Goal: Information Seeking & Learning: Find specific fact

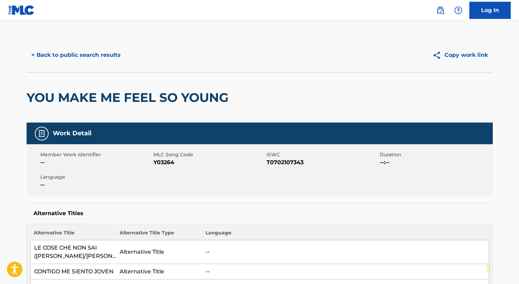
click at [79, 66] on div "< Back to public search results Copy work link" at bounding box center [260, 55] width 466 height 34
click at [77, 60] on button "< Back to public search results" at bounding box center [76, 55] width 99 height 17
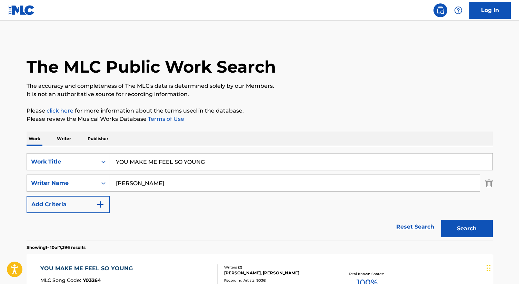
scroll to position [92, 0]
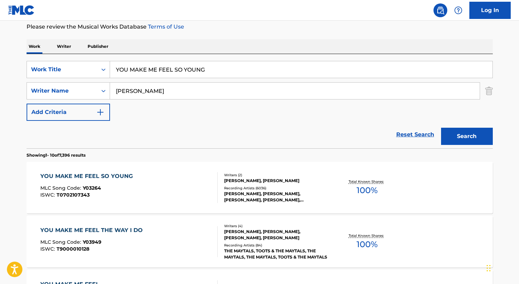
click at [154, 73] on input "YOU MAKE ME FEEL SO YOUNG" at bounding box center [301, 69] width 382 height 17
paste input "PROMISE"
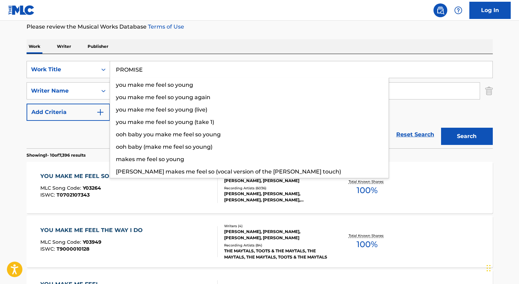
type input "PROMISE"
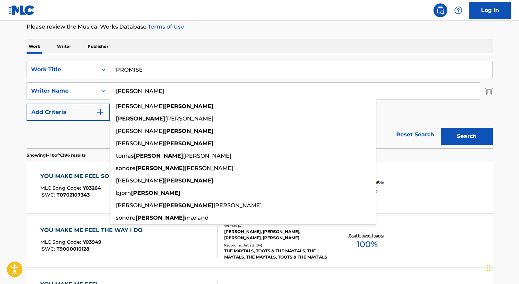
type input "[PERSON_NAME]"
click at [441, 128] on button "Search" at bounding box center [467, 136] width 52 height 17
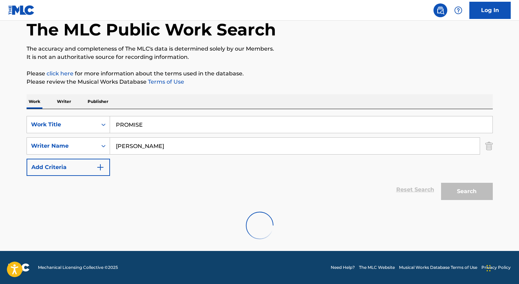
scroll to position [91, 0]
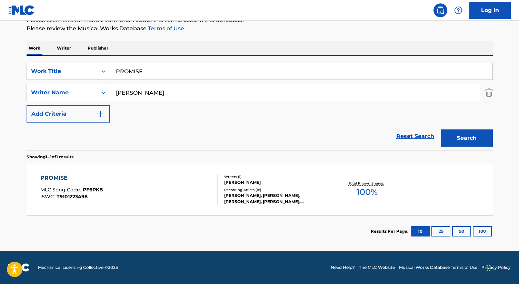
click at [106, 192] on div "PROMISE MLC Song Code : PF6PKB ISWC : T9101223498" at bounding box center [128, 189] width 177 height 31
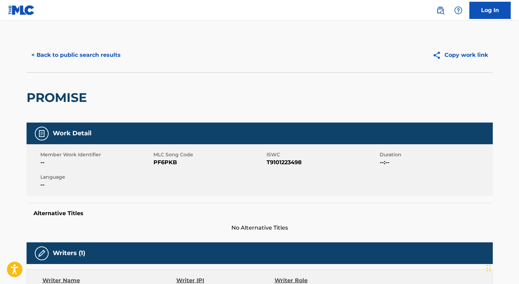
click at [75, 59] on button "< Back to public search results" at bounding box center [76, 55] width 99 height 17
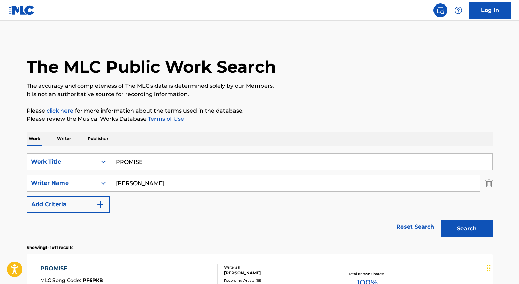
scroll to position [48, 0]
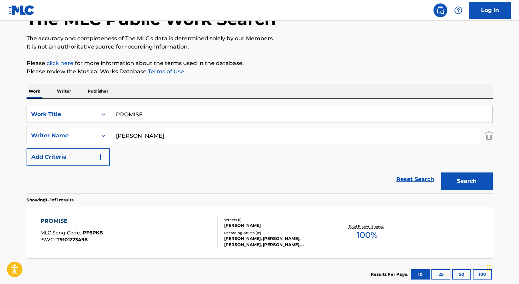
click at [157, 111] on input "PROMISE" at bounding box center [301, 114] width 382 height 17
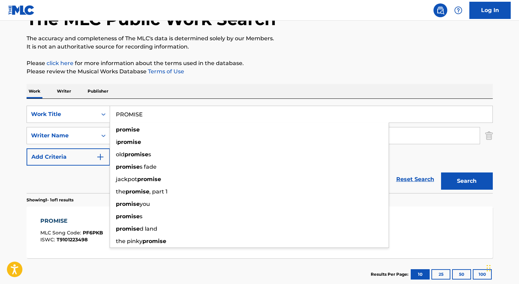
paste input "KINGFISHERS CATCH FIR"
type input "KINGFISHERS CATCH FIRE"
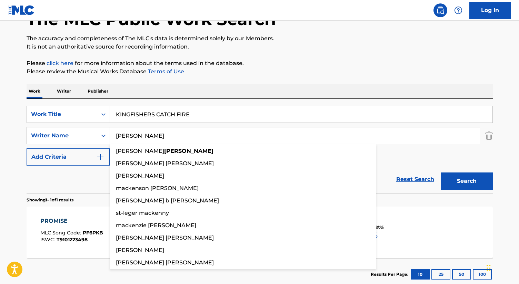
type input "[PERSON_NAME]"
click at [441, 173] on button "Search" at bounding box center [467, 181] width 52 height 17
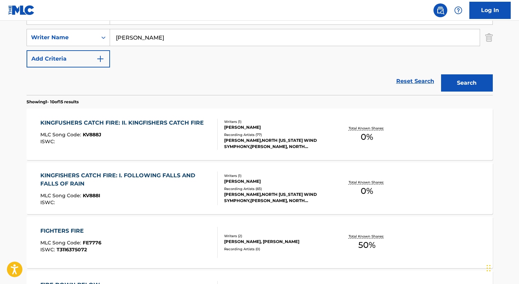
scroll to position [149, 0]
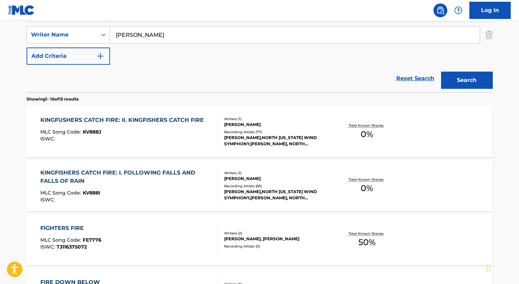
click at [129, 137] on div "ISWC :" at bounding box center [123, 139] width 167 height 5
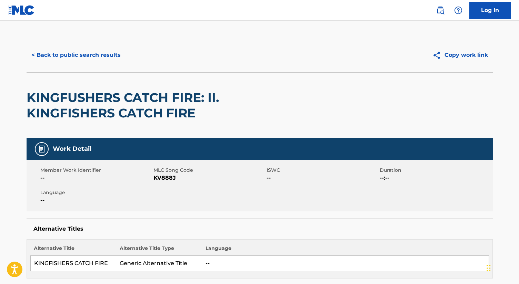
click at [61, 57] on button "< Back to public search results" at bounding box center [76, 55] width 99 height 17
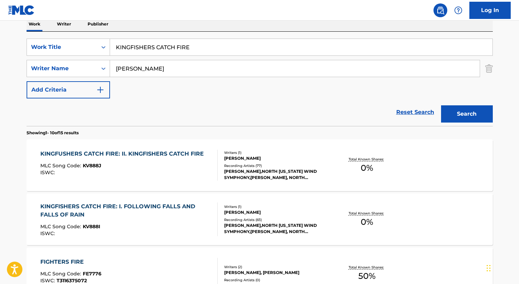
scroll to position [104, 0]
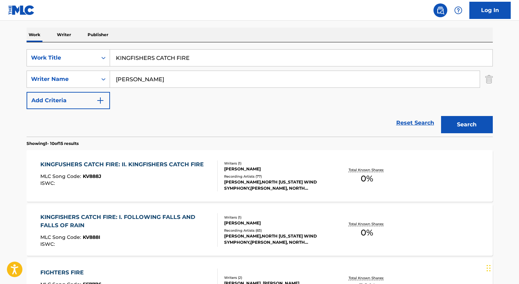
click at [132, 55] on input "KINGFISHERS CATCH FIRE" at bounding box center [301, 58] width 382 height 17
paste input "FLOWERDAL"
type input "FLOWERDALE"
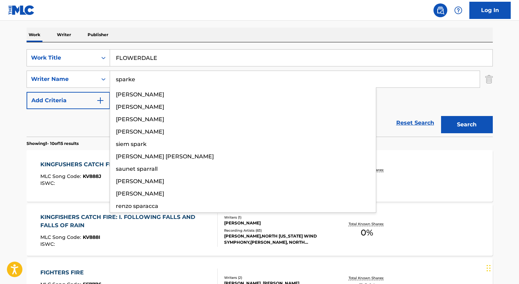
type input "sparke"
click at [441, 116] on button "Search" at bounding box center [467, 124] width 52 height 17
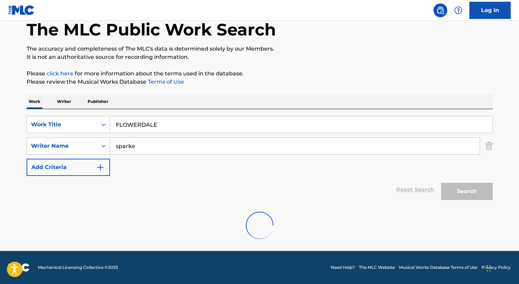
scroll to position [91, 0]
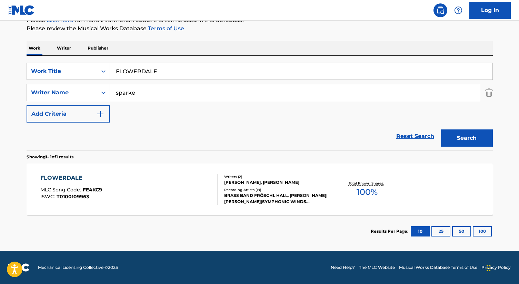
click at [157, 190] on div "FLOWERDALE MLC Song Code : FE4KC9 ISWC : T0100109963" at bounding box center [128, 189] width 177 height 31
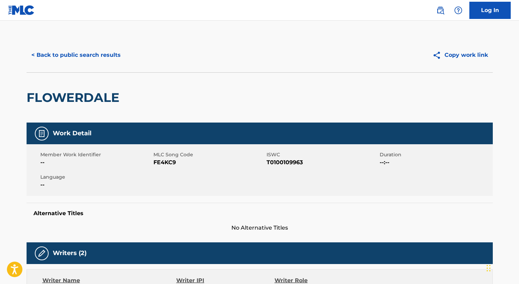
click at [278, 160] on span "T0100109963" at bounding box center [322, 163] width 111 height 8
copy span "T0100109963"
click at [167, 163] on span "FE4KC9" at bounding box center [208, 163] width 111 height 8
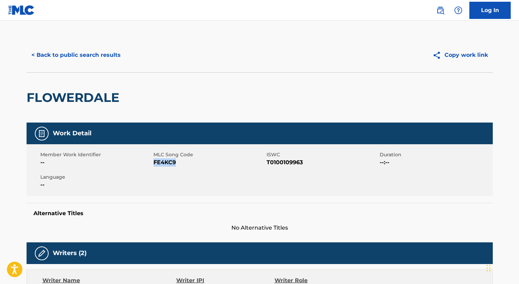
copy span "FE4KC9"
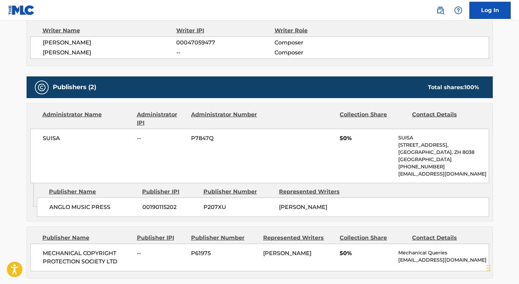
scroll to position [313, 0]
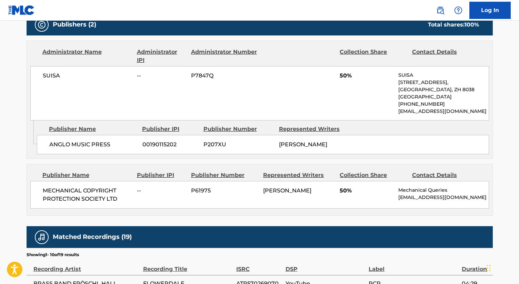
click at [73, 184] on div "MECHANICAL COPYRIGHT PROTECTION SOCIETY LTD -- P61975 [PERSON_NAME] SPARKE 50% …" at bounding box center [259, 195] width 459 height 28
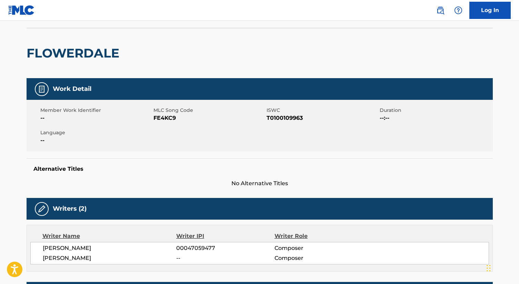
scroll to position [0, 0]
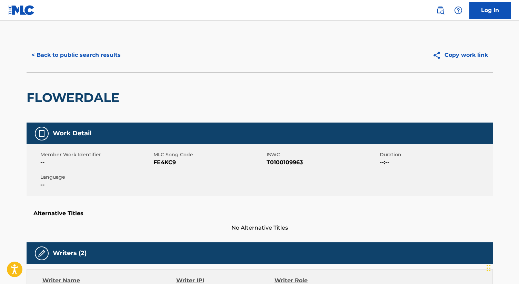
click at [66, 53] on button "< Back to public search results" at bounding box center [76, 55] width 99 height 17
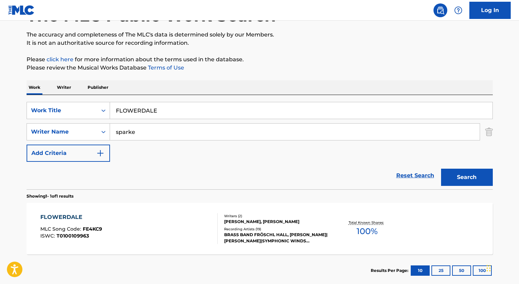
click at [149, 104] on input "FLOWERDALE" at bounding box center [301, 110] width 382 height 17
paste input "COLAS BREUGNON"
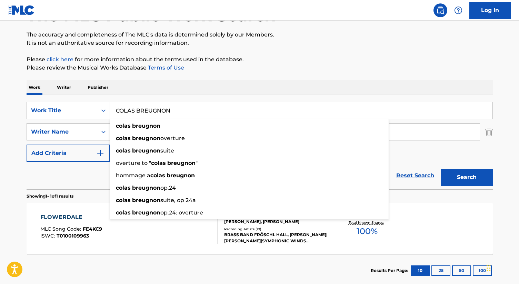
type input "COLAS BREUGNON"
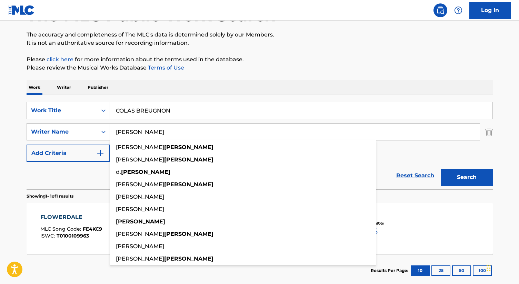
type input "[PERSON_NAME]"
click at [441, 169] on button "Search" at bounding box center [467, 177] width 52 height 17
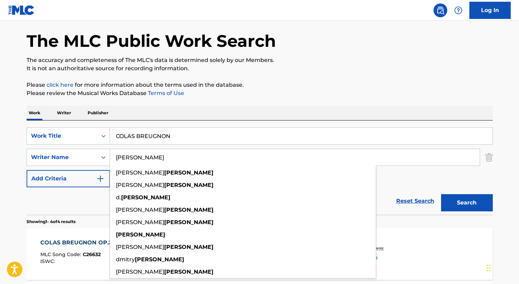
scroll to position [0, 0]
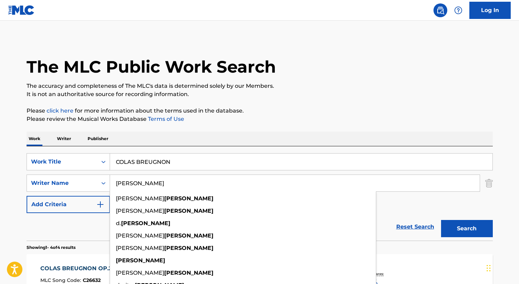
click at [188, 153] on div "COLAS BREUGNON" at bounding box center [301, 161] width 383 height 17
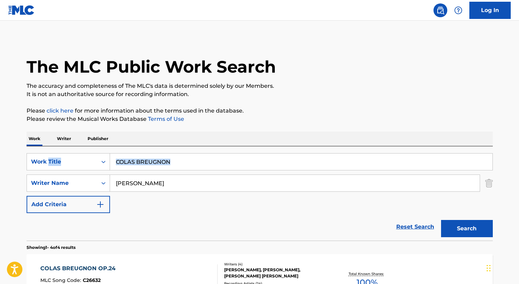
click at [188, 153] on div "COLAS BREUGNON" at bounding box center [301, 161] width 383 height 17
copy div "SearchWithCriteria6360dc26-bae7-4bfb-b857-c9e5c0c62a10"
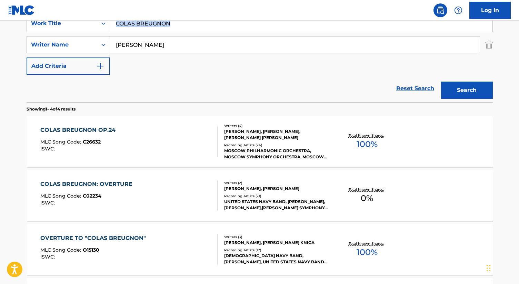
scroll to position [169, 0]
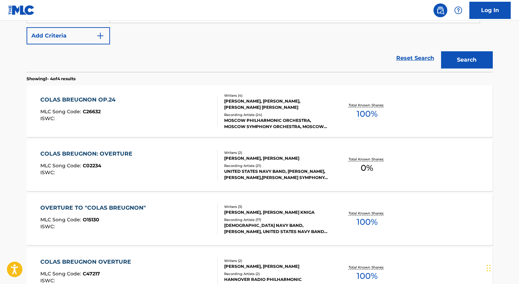
click at [140, 119] on div "COLAS BREUGNON OP.24 MLC Song Code : C26632 ISWC :" at bounding box center [128, 111] width 177 height 31
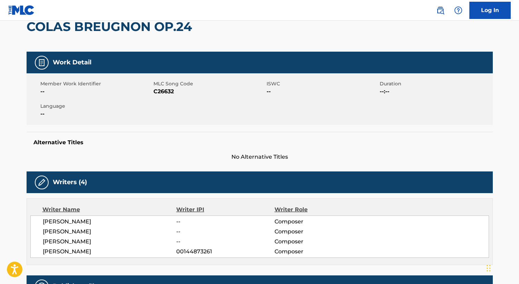
scroll to position [60, 0]
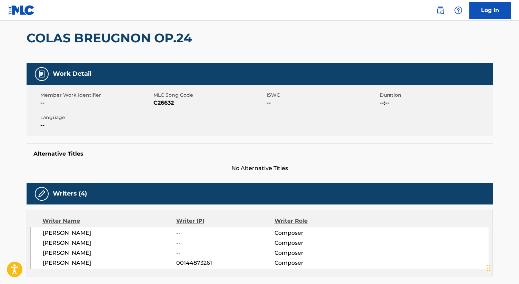
click at [166, 104] on span "C26632" at bounding box center [208, 103] width 111 height 8
copy span "C26632"
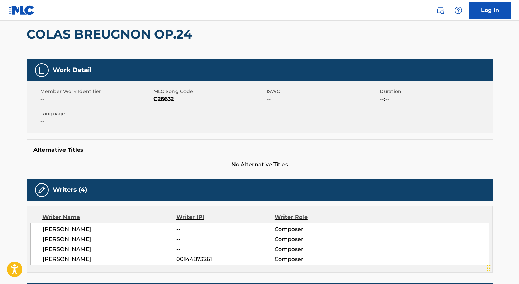
click at [107, 35] on h2 "COLAS BREUGNON OP.24" at bounding box center [111, 35] width 169 height 16
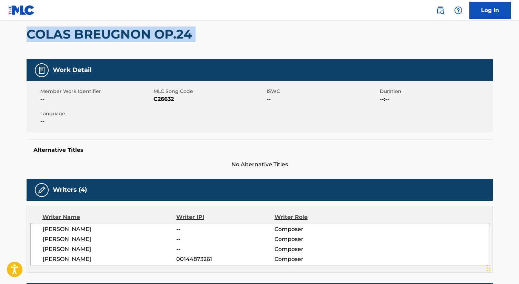
click at [107, 35] on h2 "COLAS BREUGNON OP.24" at bounding box center [111, 35] width 169 height 16
copy div "COLAS BREUGNON OP.24"
